Goal: Download file/media

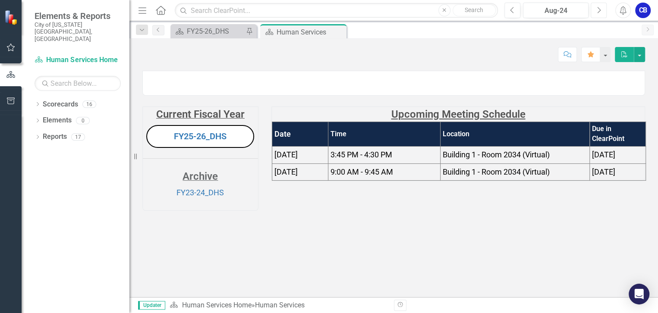
click at [596, 11] on icon "Next" at bounding box center [598, 10] width 5 height 8
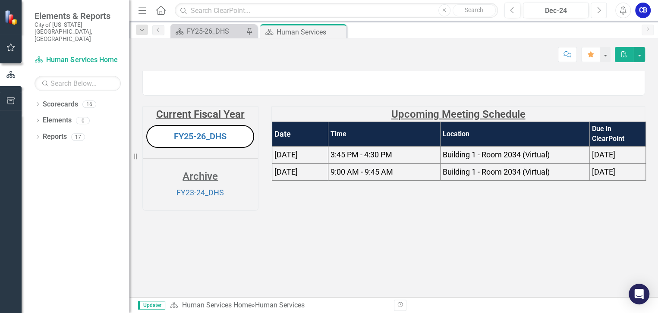
click at [596, 11] on icon "Next" at bounding box center [598, 10] width 5 height 8
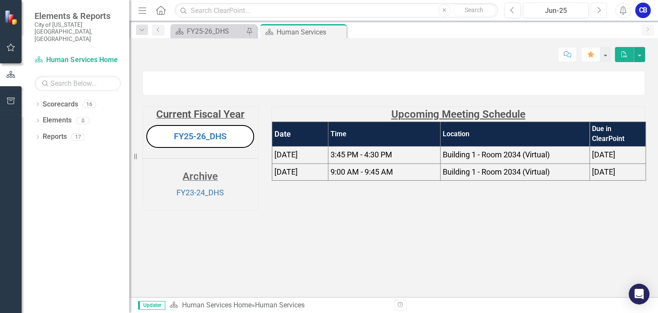
click at [596, 11] on icon "Next" at bounding box center [598, 10] width 5 height 8
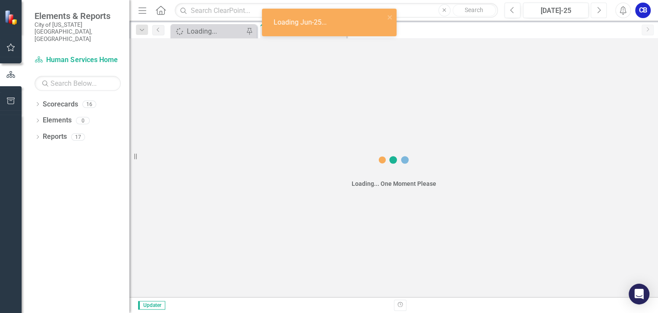
click at [597, 10] on icon "Next" at bounding box center [598, 10] width 5 height 8
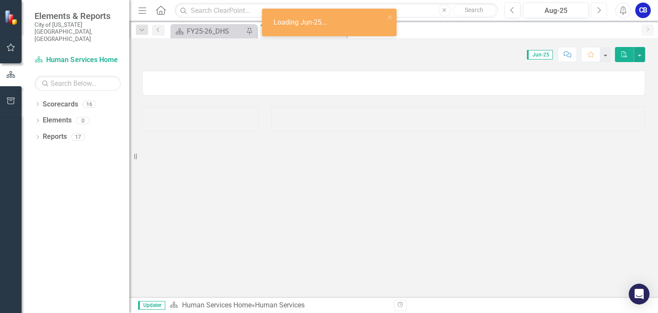
click at [597, 10] on icon "Next" at bounding box center [598, 10] width 5 height 8
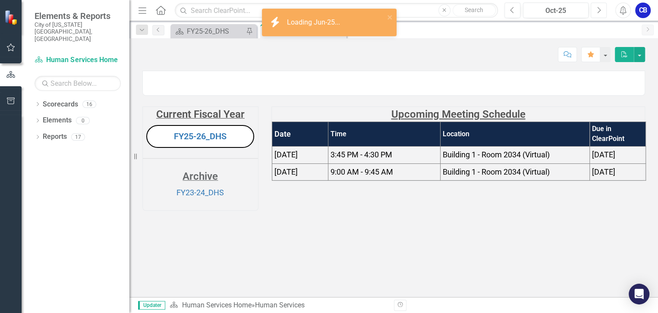
click at [597, 10] on icon "Next" at bounding box center [598, 10] width 5 height 8
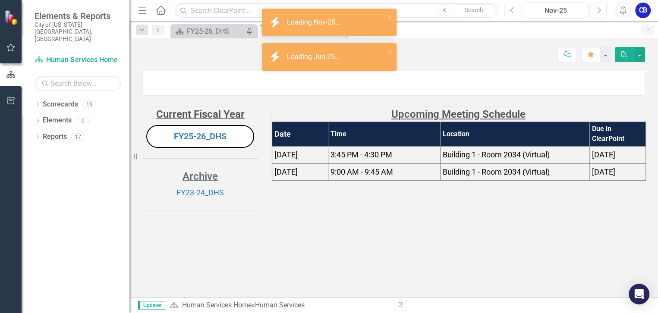
click at [515, 13] on button "Previous" at bounding box center [512, 11] width 16 height 16
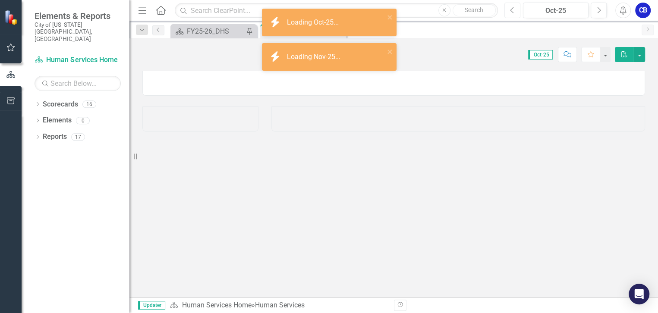
click at [515, 13] on button "Previous" at bounding box center [512, 11] width 16 height 16
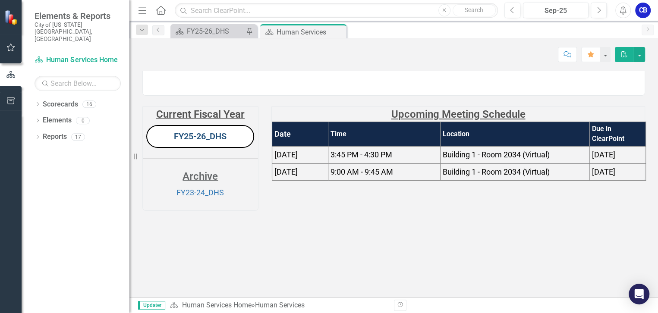
click at [208, 141] on link "FY25-26_DHS" at bounding box center [200, 136] width 53 height 10
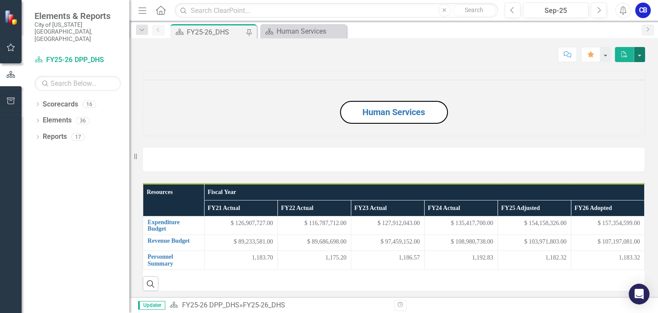
click at [639, 55] on button "button" at bounding box center [639, 54] width 11 height 15
click at [629, 87] on link "PDF Export to PDF" at bounding box center [609, 88] width 70 height 16
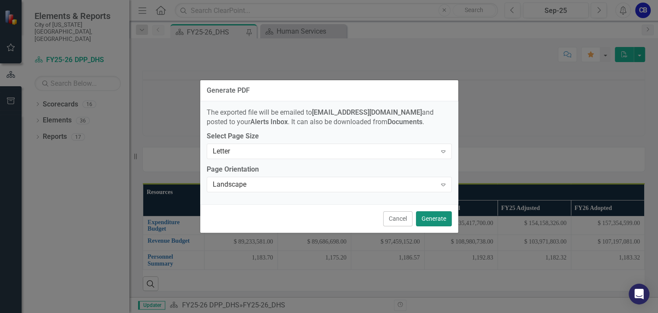
click at [428, 216] on button "Generate" at bounding box center [434, 218] width 36 height 15
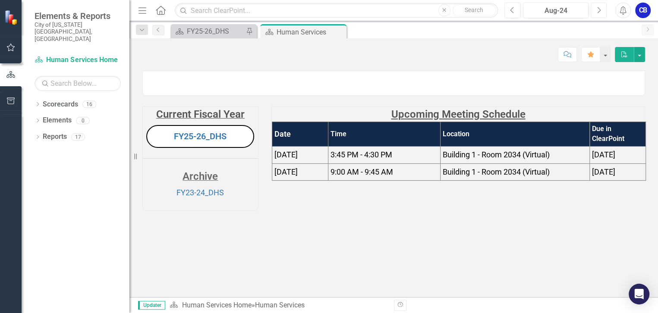
click at [599, 13] on icon "Next" at bounding box center [598, 10] width 5 height 8
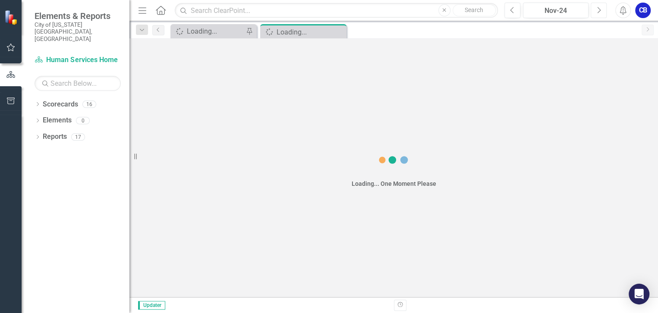
click at [599, 13] on icon "Next" at bounding box center [598, 10] width 5 height 8
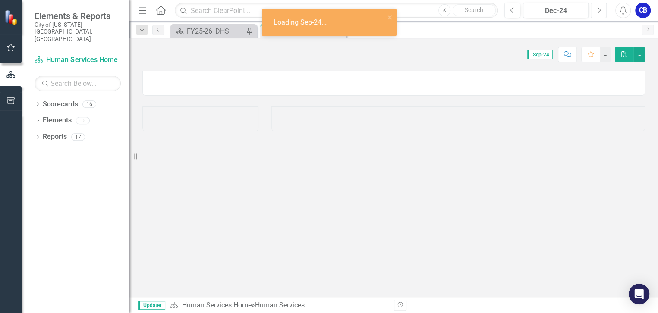
click at [599, 13] on icon "Next" at bounding box center [598, 10] width 5 height 8
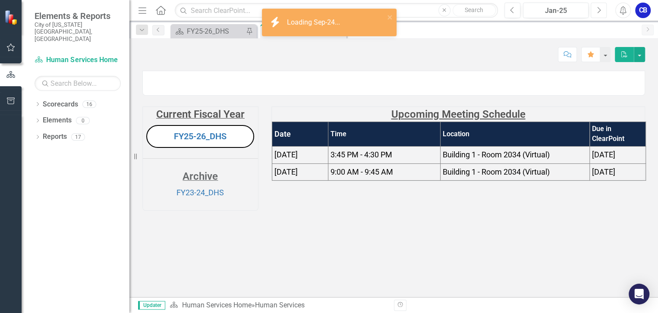
click at [599, 13] on icon "Next" at bounding box center [598, 10] width 5 height 8
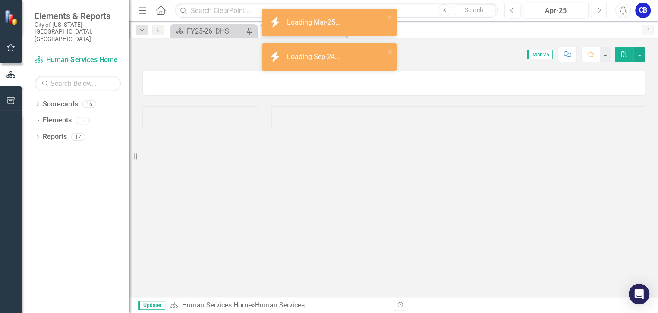
click at [599, 13] on icon "Next" at bounding box center [598, 10] width 5 height 8
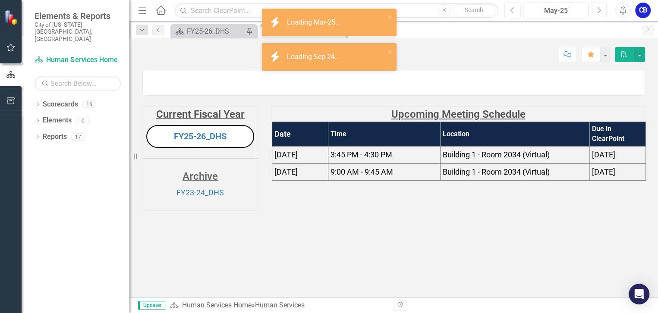
click at [599, 13] on icon "Next" at bounding box center [598, 10] width 5 height 8
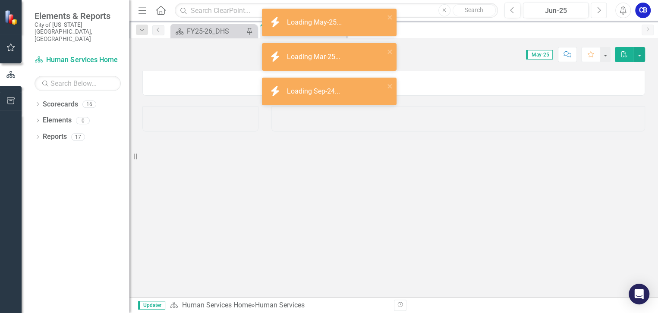
click at [599, 13] on icon "Next" at bounding box center [598, 10] width 5 height 8
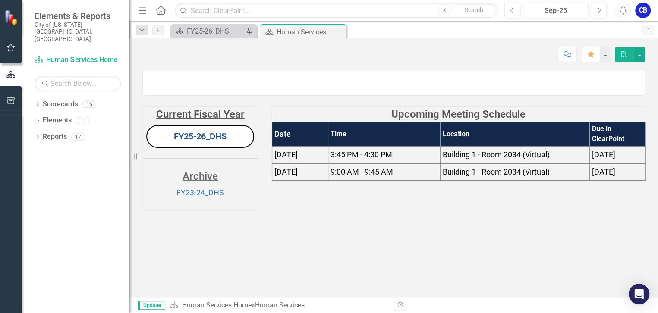
click at [202, 141] on link "FY25-26_DHS" at bounding box center [200, 136] width 53 height 10
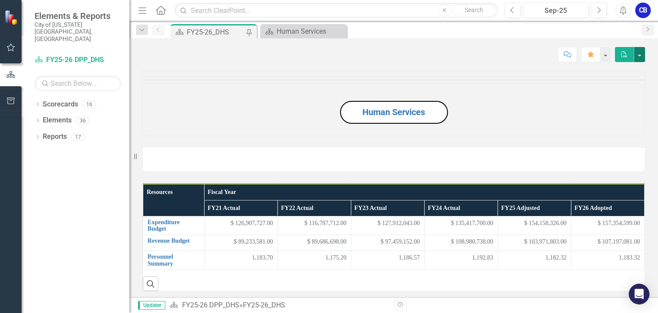
click at [639, 55] on button "button" at bounding box center [639, 54] width 11 height 15
click at [631, 85] on link "PDF Export to PDF" at bounding box center [609, 88] width 70 height 16
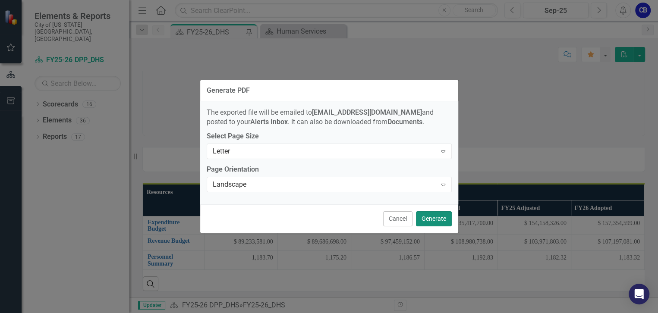
click at [422, 220] on button "Generate" at bounding box center [434, 218] width 36 height 15
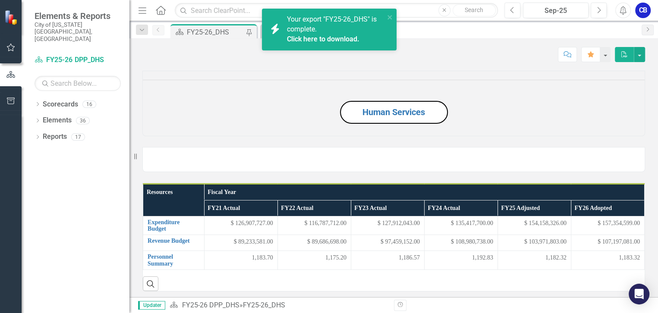
click at [341, 38] on link "Click here to download." at bounding box center [323, 39] width 72 height 8
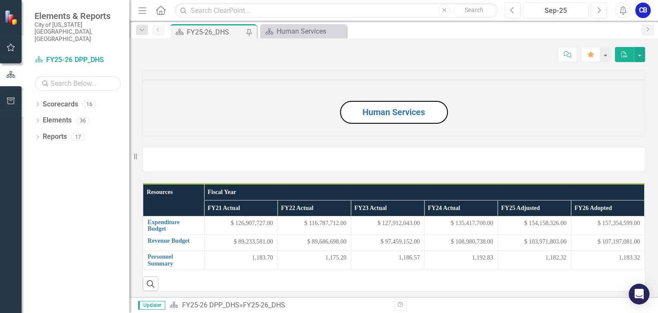
click at [502, 53] on div "Score: N/A Sep-25 Completed Comment Favorite PDF" at bounding box center [393, 54] width 502 height 15
